Goal: Transaction & Acquisition: Book appointment/travel/reservation

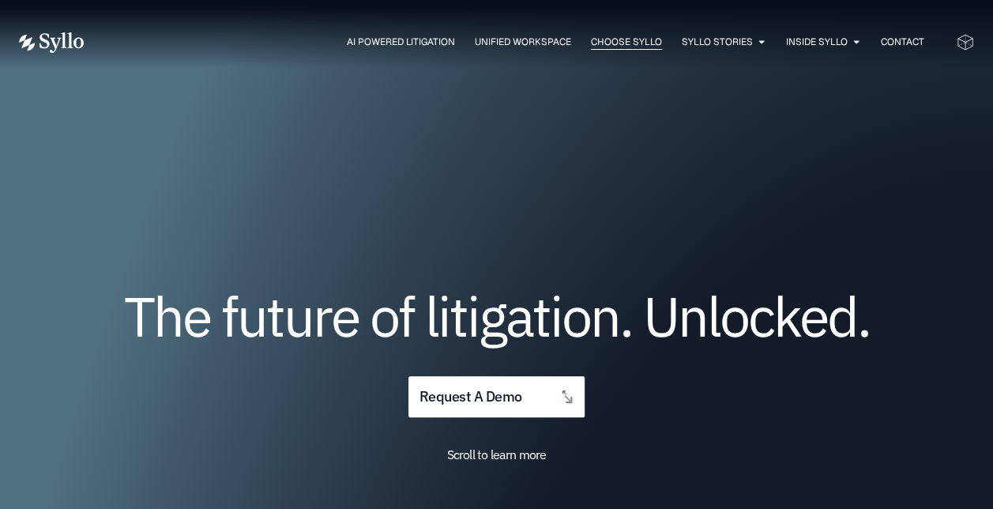
click at [622, 41] on span "Choose Syllo" at bounding box center [626, 42] width 71 height 14
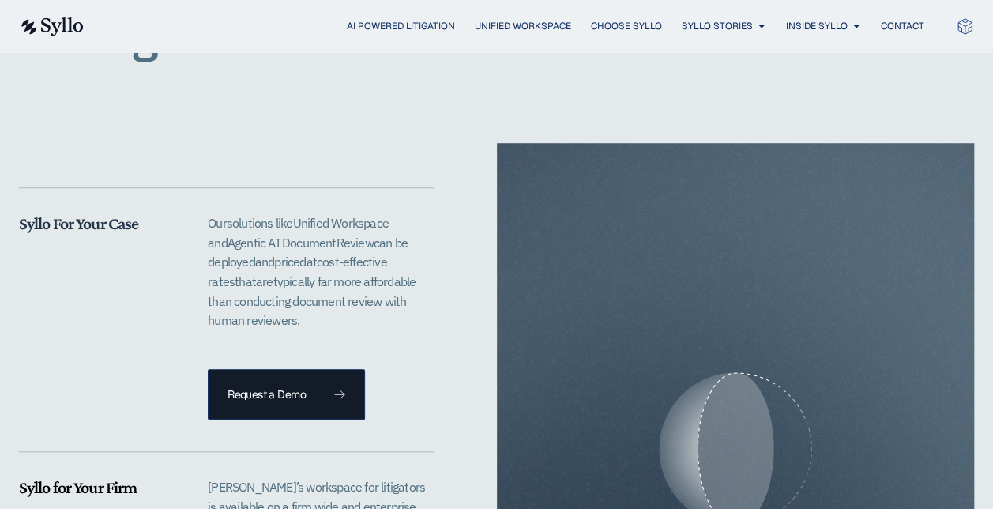
scroll to position [3478, 0]
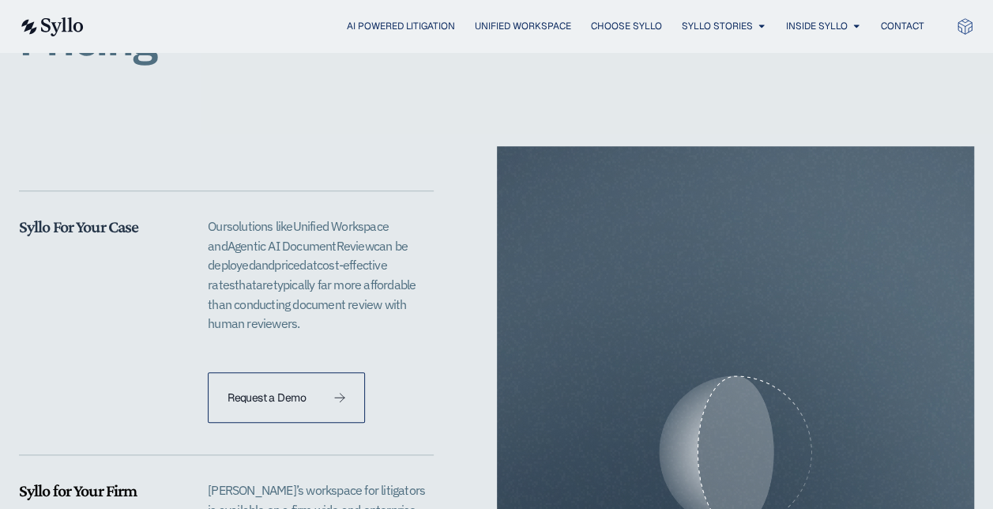
click at [329, 392] on span "Request a Demo" at bounding box center [287, 397] width 118 height 11
